Goal: Task Accomplishment & Management: Use online tool/utility

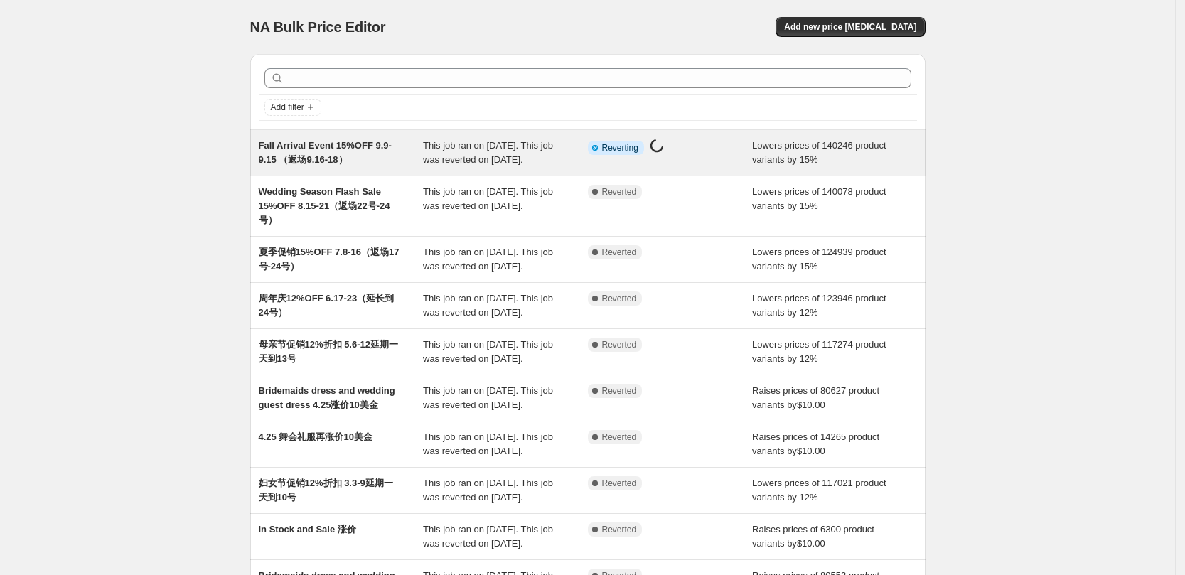
click at [432, 155] on span "This job ran on [DATE]. This job was reverted on [DATE]." at bounding box center [488, 152] width 130 height 25
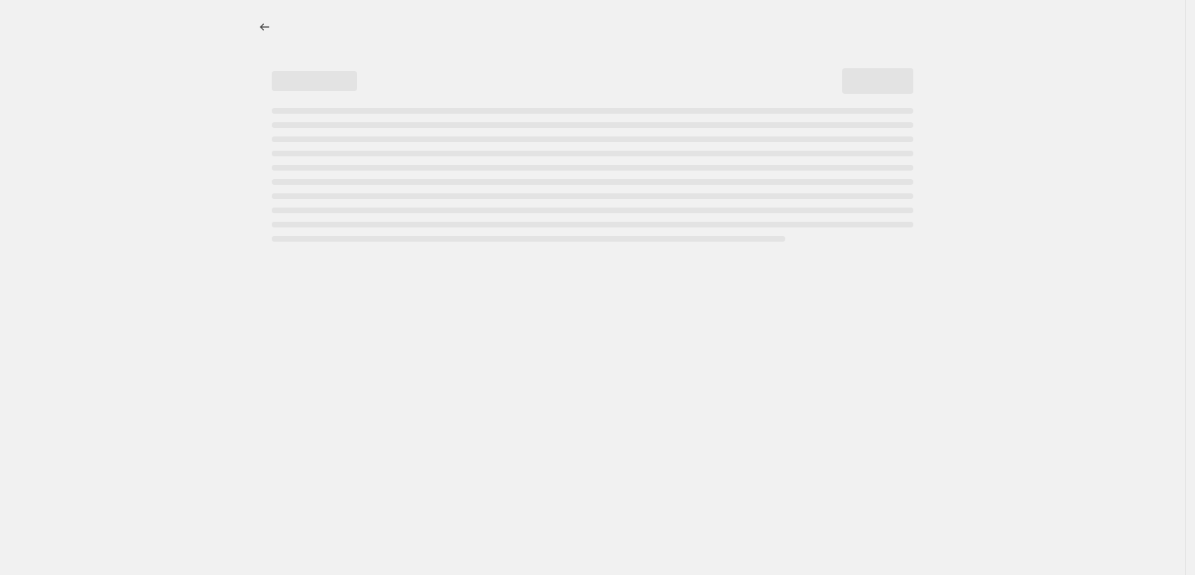
select select "percentage"
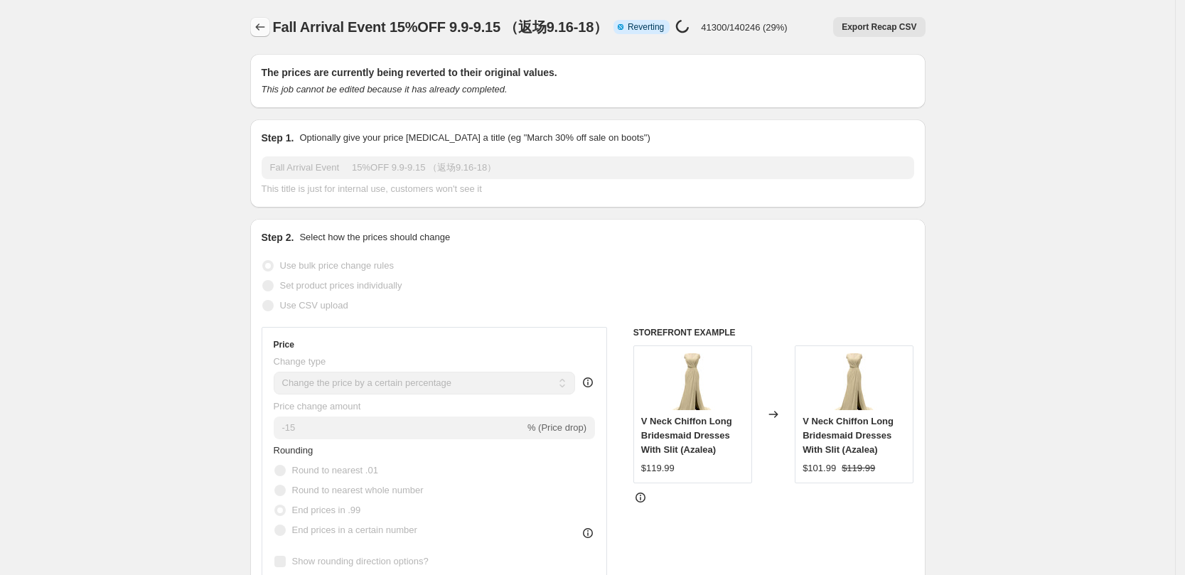
click at [261, 25] on icon "Price change jobs" at bounding box center [260, 27] width 14 height 14
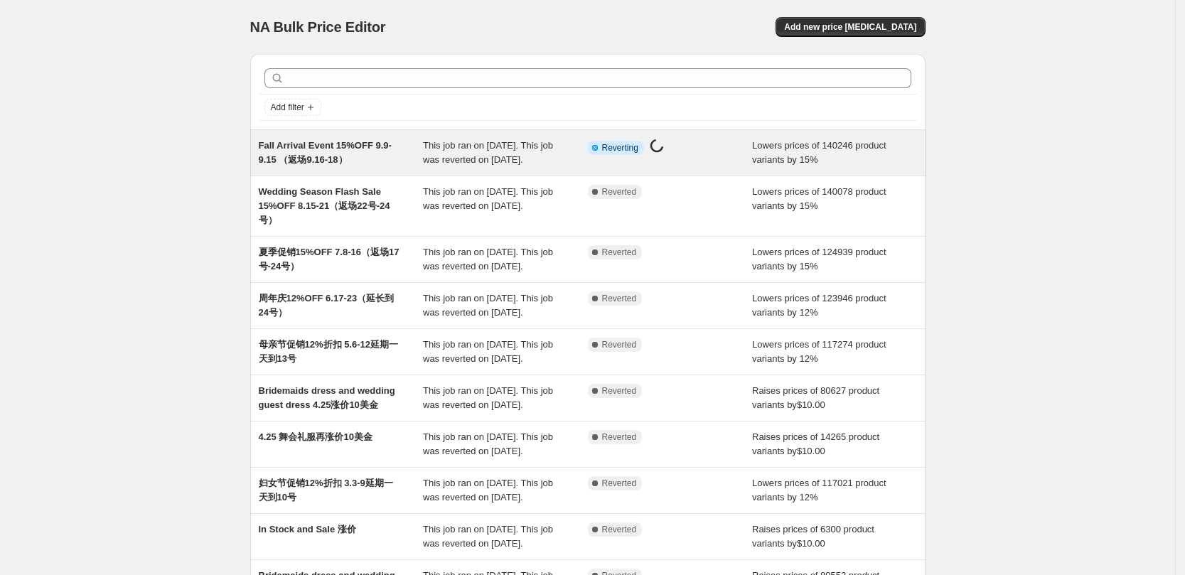
click at [313, 146] on span "Fall Arrival Event 15%OFF 9.9-9.15 （返场9.16-18）" at bounding box center [325, 152] width 133 height 25
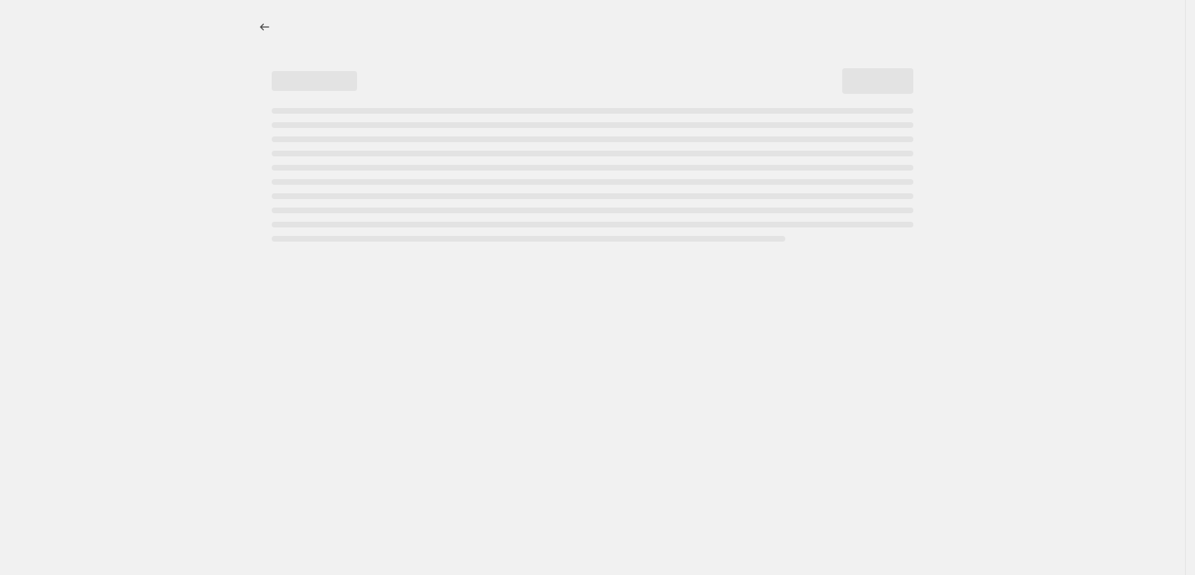
click at [156, 137] on div at bounding box center [592, 287] width 1185 height 575
select select "percentage"
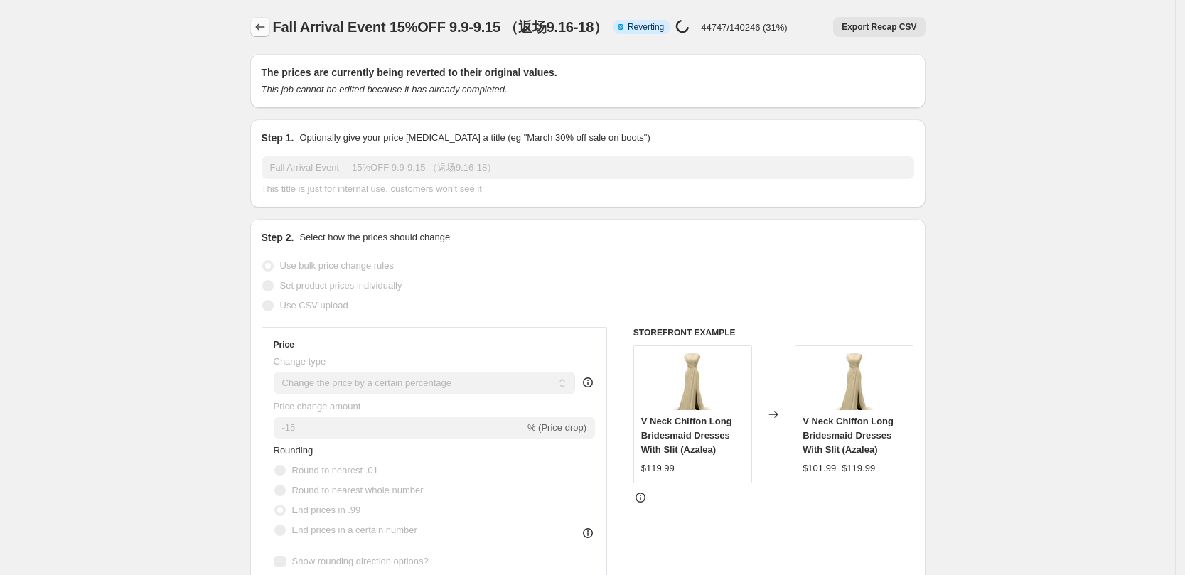
click at [258, 29] on icon "Price change jobs" at bounding box center [260, 27] width 14 height 14
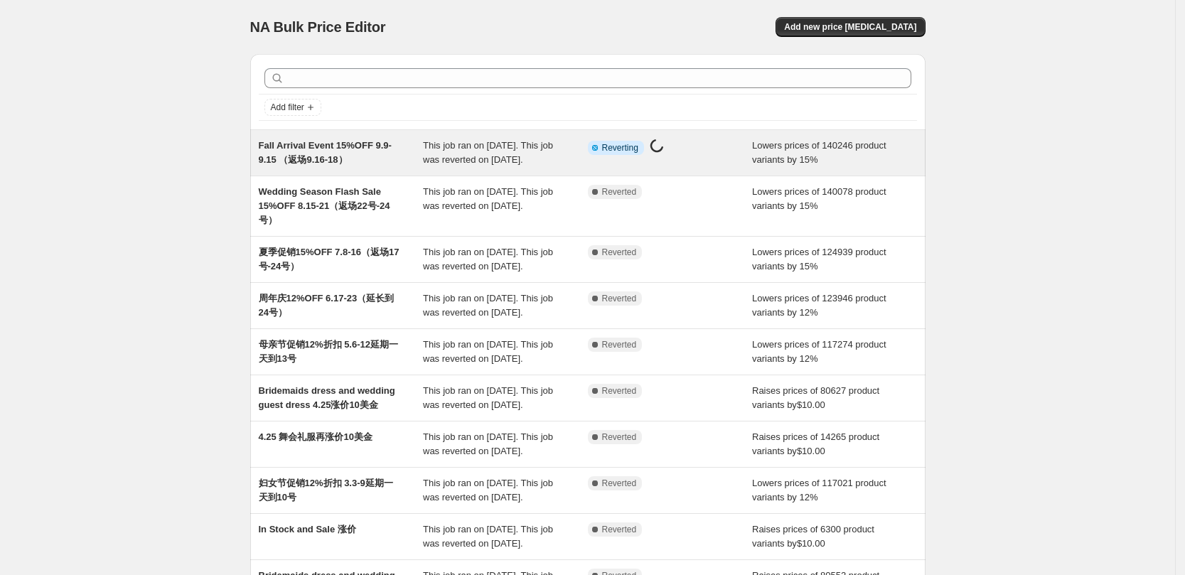
click at [334, 160] on span "Fall Arrival Event 15%OFF 9.9-9.15 （返场9.16-18）" at bounding box center [325, 152] width 133 height 25
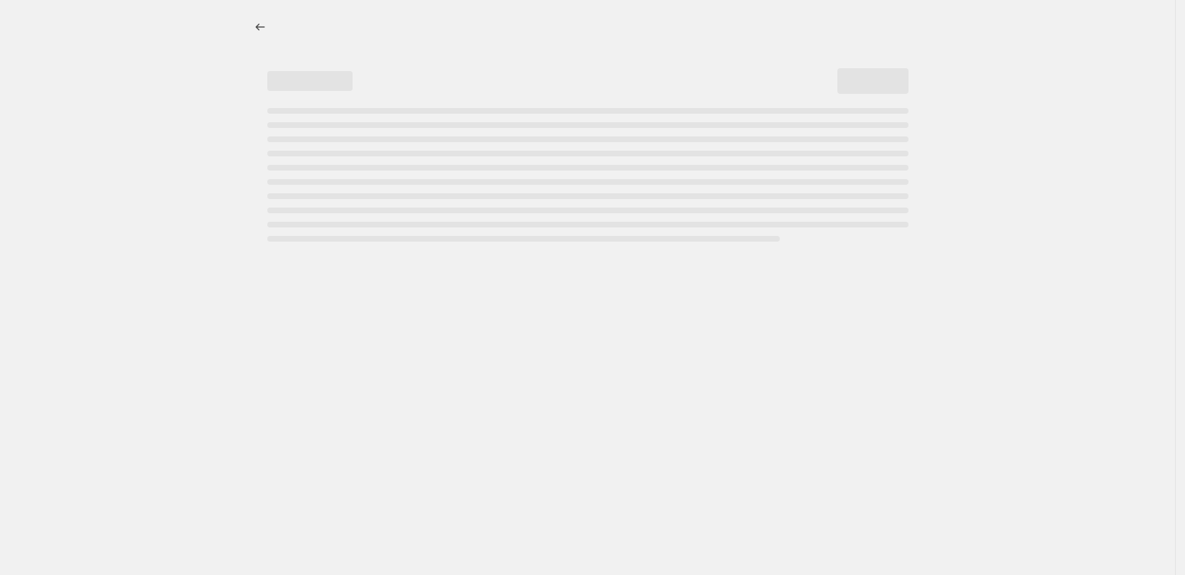
select select "percentage"
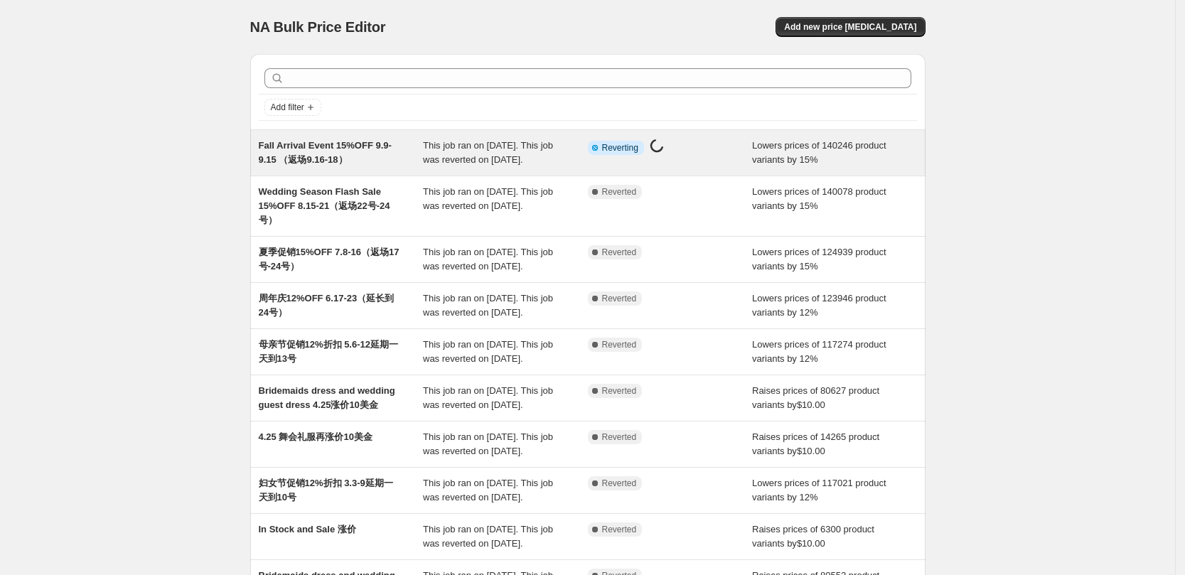
click at [510, 161] on span "This job ran on [DATE]. This job was reverted on [DATE]." at bounding box center [488, 152] width 130 height 25
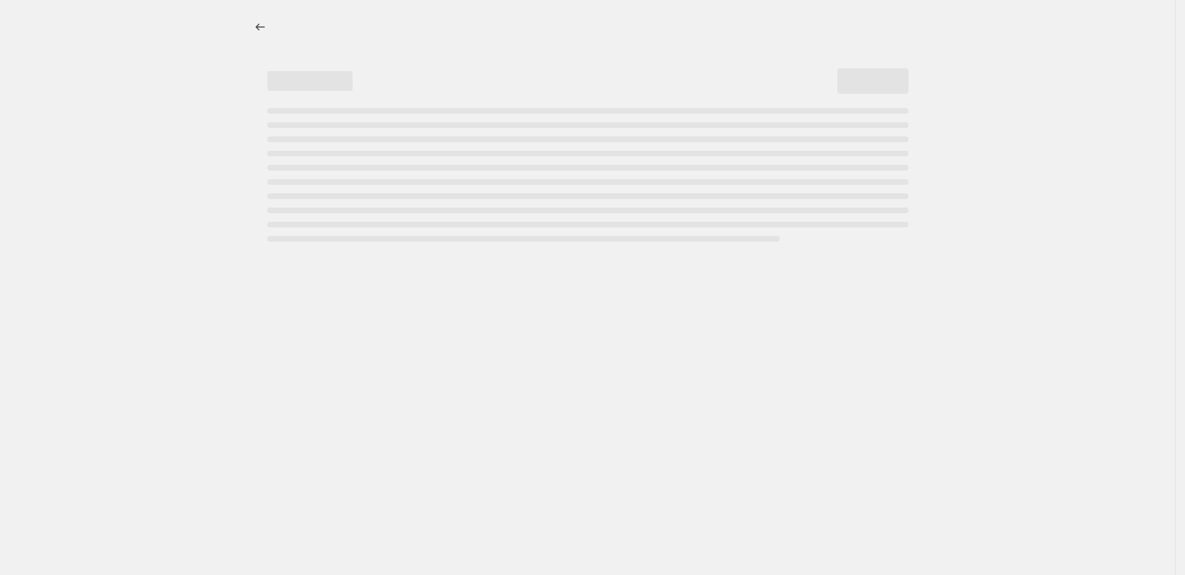
select select "percentage"
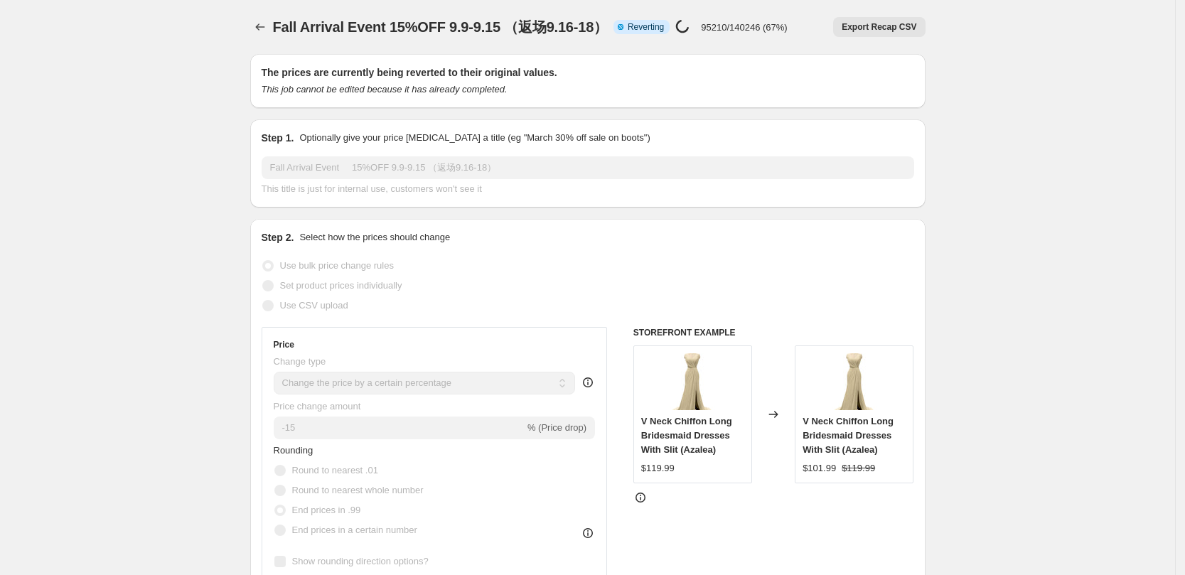
click at [264, 30] on icon "Price change jobs" at bounding box center [260, 27] width 14 height 14
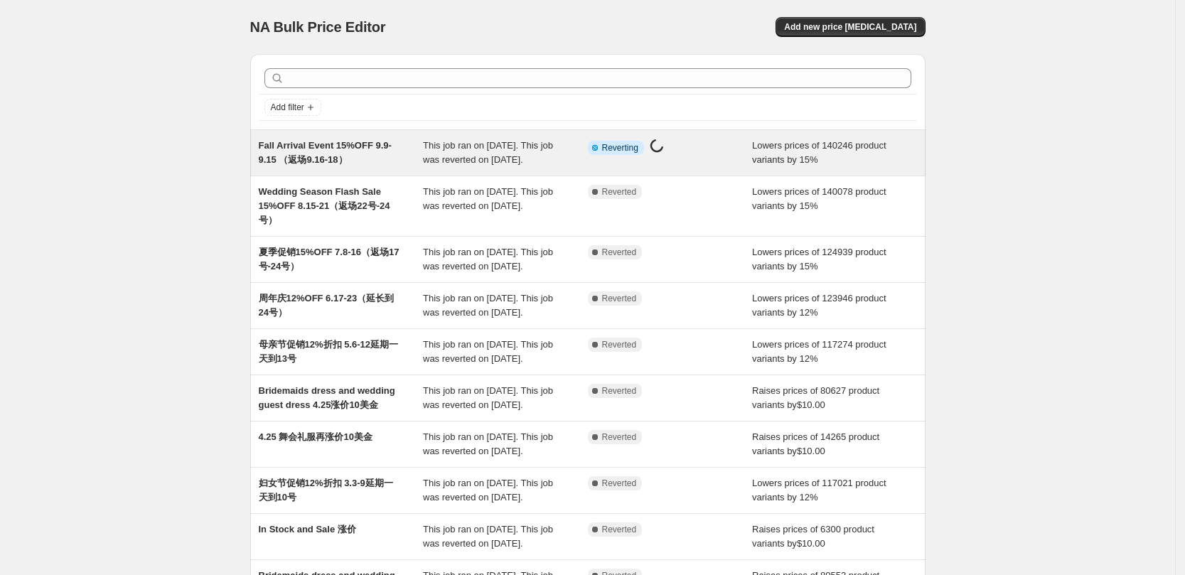
click at [349, 150] on span "Fall Arrival Event 15%OFF 9.9-9.15 （返场9.16-18）" at bounding box center [325, 152] width 133 height 25
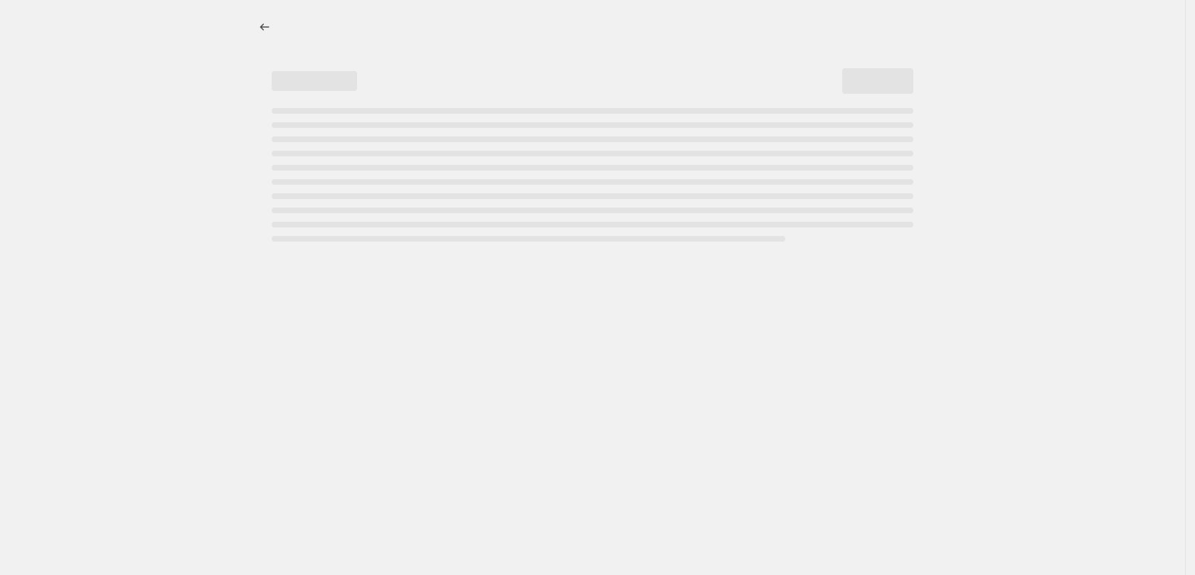
select select "percentage"
